Goal: Transaction & Acquisition: Subscribe to service/newsletter

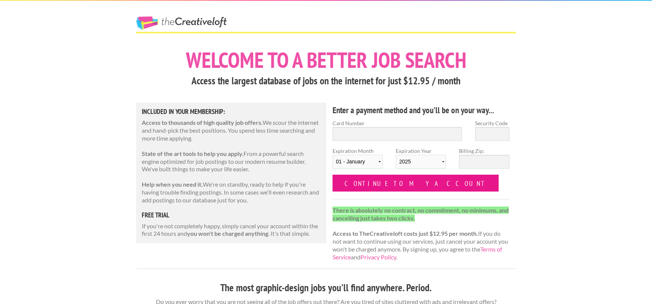
click at [378, 180] on input "Continue to my account" at bounding box center [416, 182] width 166 height 17
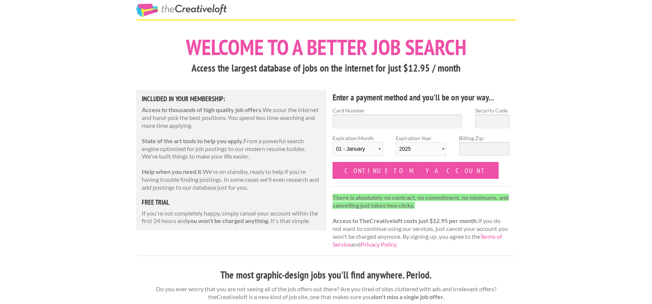
scroll to position [13, 0]
